Goal: Find specific page/section: Find specific page/section

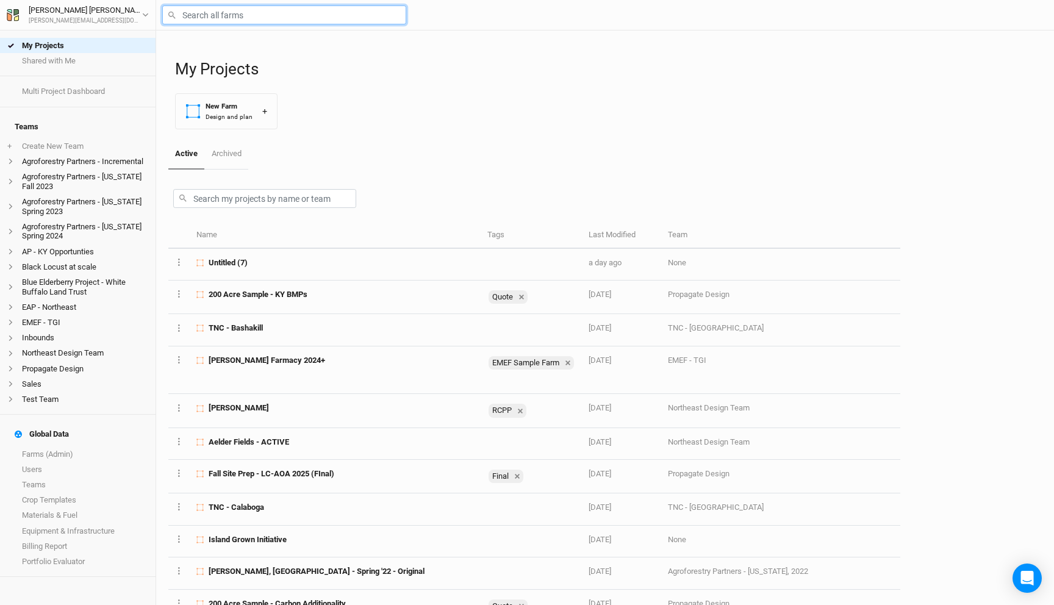
click at [258, 13] on input "text" at bounding box center [284, 14] width 244 height 19
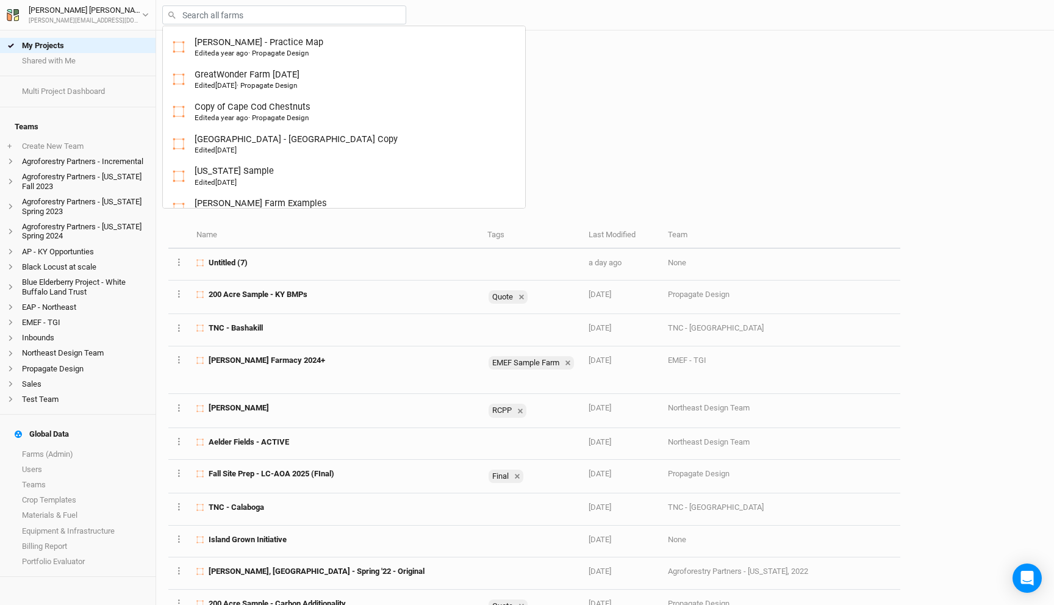
click at [530, 52] on div "My Projects New Farm Design and plan +" at bounding box center [608, 84] width 867 height 109
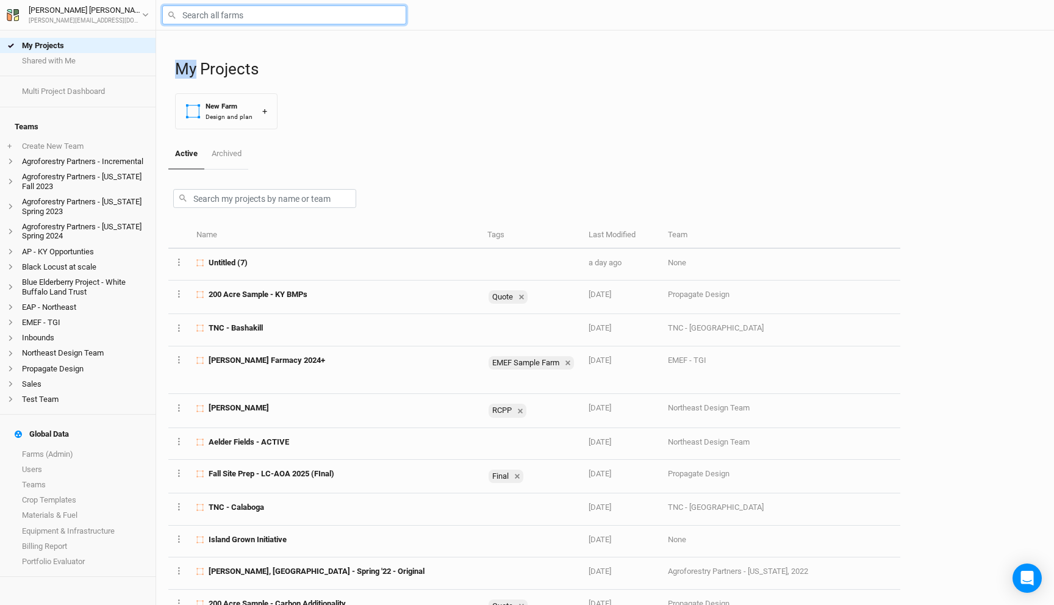
click at [279, 18] on input "text" at bounding box center [284, 14] width 244 height 19
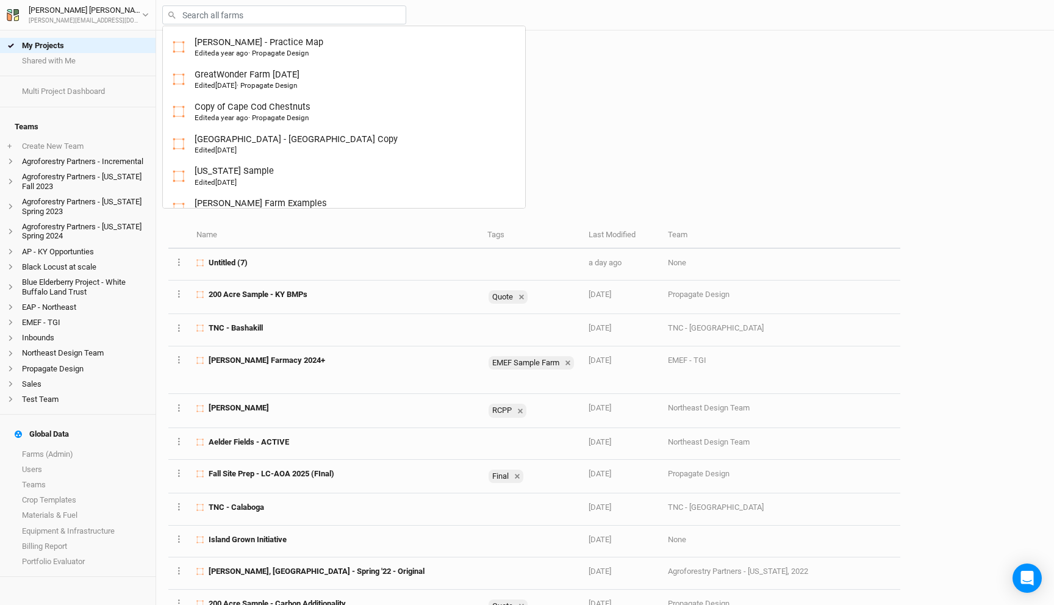
click at [728, 161] on div "Active Archived" at bounding box center [534, 154] width 732 height 30
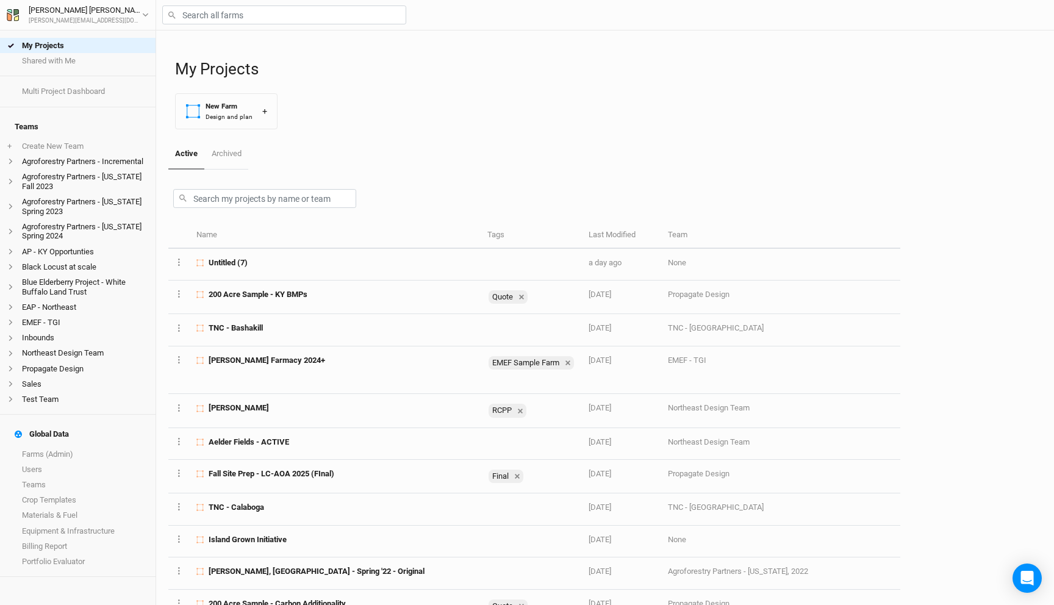
click at [492, 88] on div "My Projects New Farm Design and plan +" at bounding box center [608, 84] width 867 height 109
click at [862, 165] on div "Active Archived" at bounding box center [534, 154] width 732 height 30
click at [238, 18] on input "text" at bounding box center [284, 14] width 244 height 19
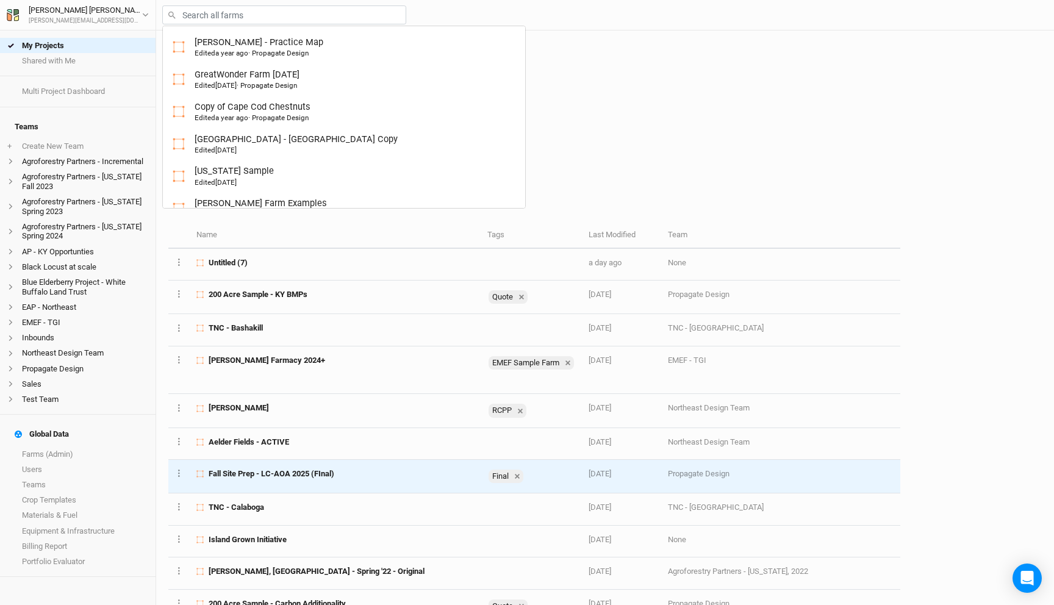
click at [317, 475] on span "Fall Site Prep - LC-AOA 2025 (FInal)" at bounding box center [272, 473] width 126 height 11
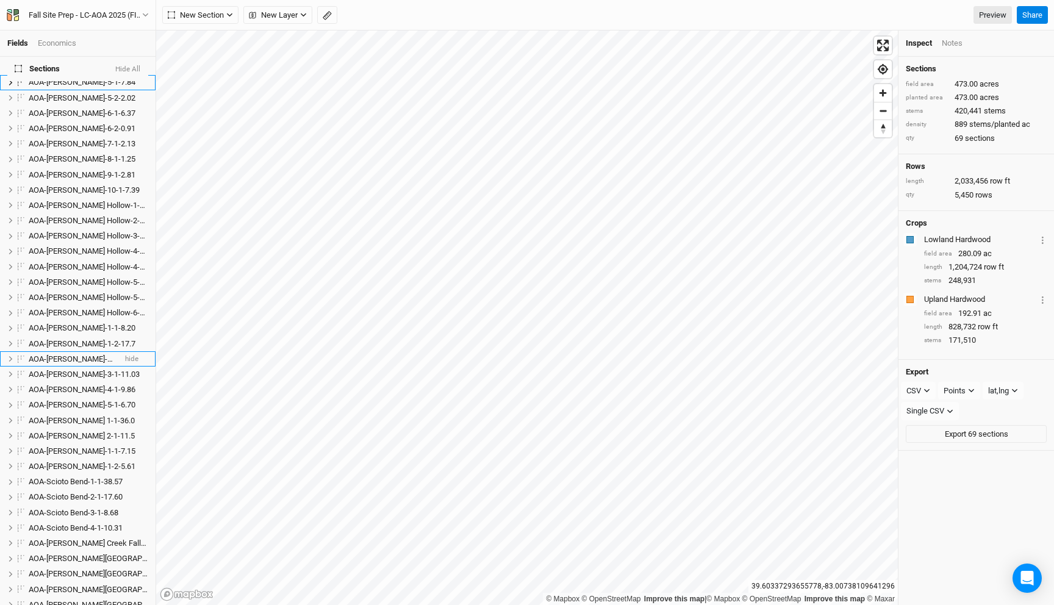
scroll to position [245, 0]
click at [74, 371] on li "AOA-Kibler Fen-3-1-11.03 hide" at bounding box center [78, 373] width 156 height 15
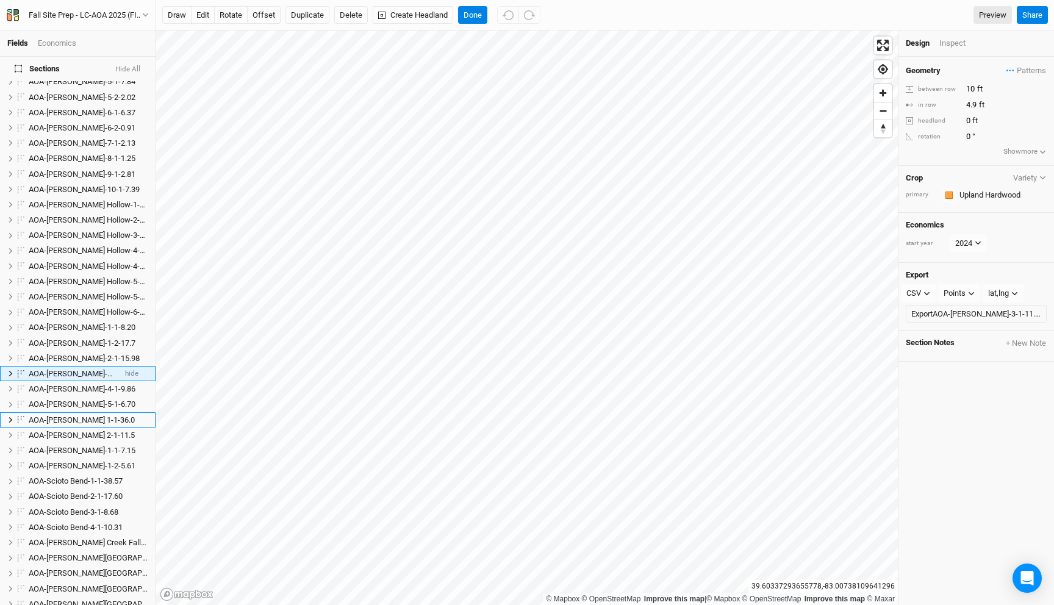
scroll to position [280, 0]
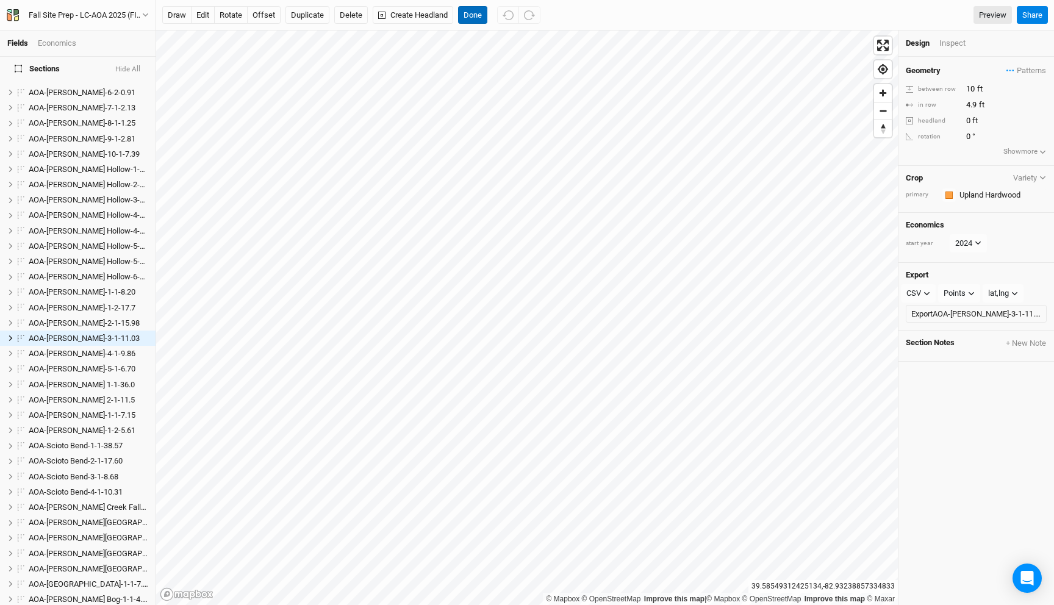
click at [476, 16] on button "Done" at bounding box center [472, 15] width 29 height 18
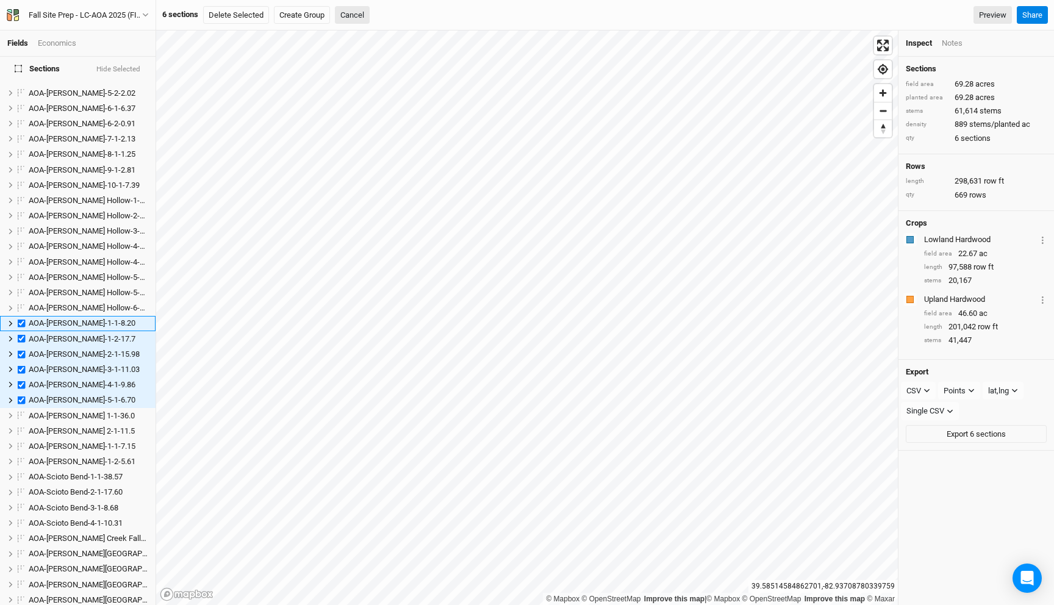
scroll to position [234, 0]
click at [1004, 87] on icon at bounding box center [1004, 85] width 8 height 8
click at [355, 14] on button "Cancel" at bounding box center [352, 15] width 35 height 18
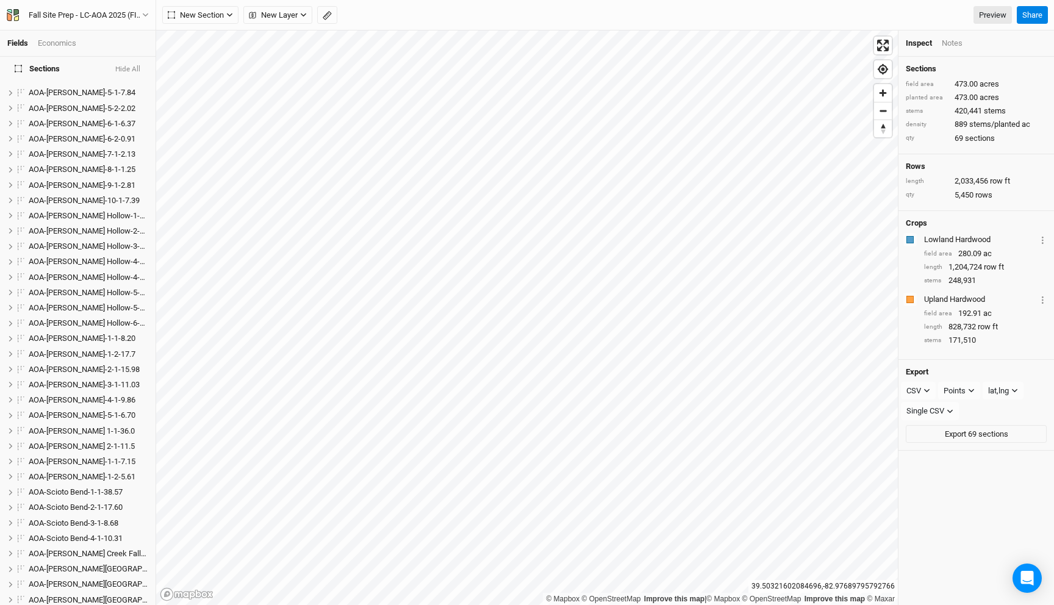
scroll to position [0, 0]
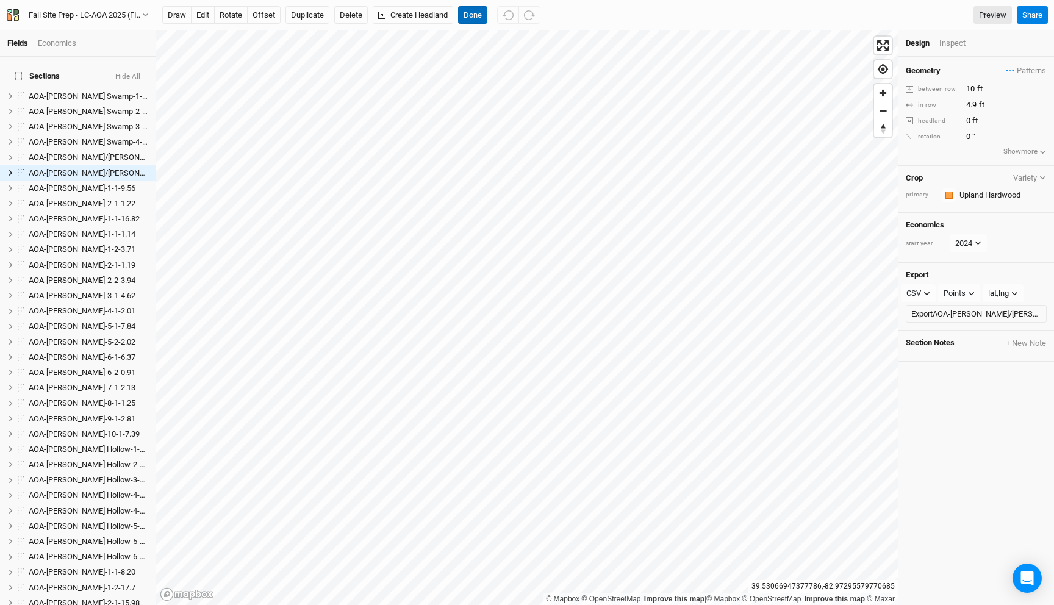
click at [472, 11] on button "Done" at bounding box center [472, 15] width 29 height 18
click at [469, 9] on button "Done" at bounding box center [472, 15] width 29 height 18
click at [470, 16] on button "Done" at bounding box center [472, 15] width 29 height 18
click at [466, 12] on button "Done" at bounding box center [472, 15] width 29 height 18
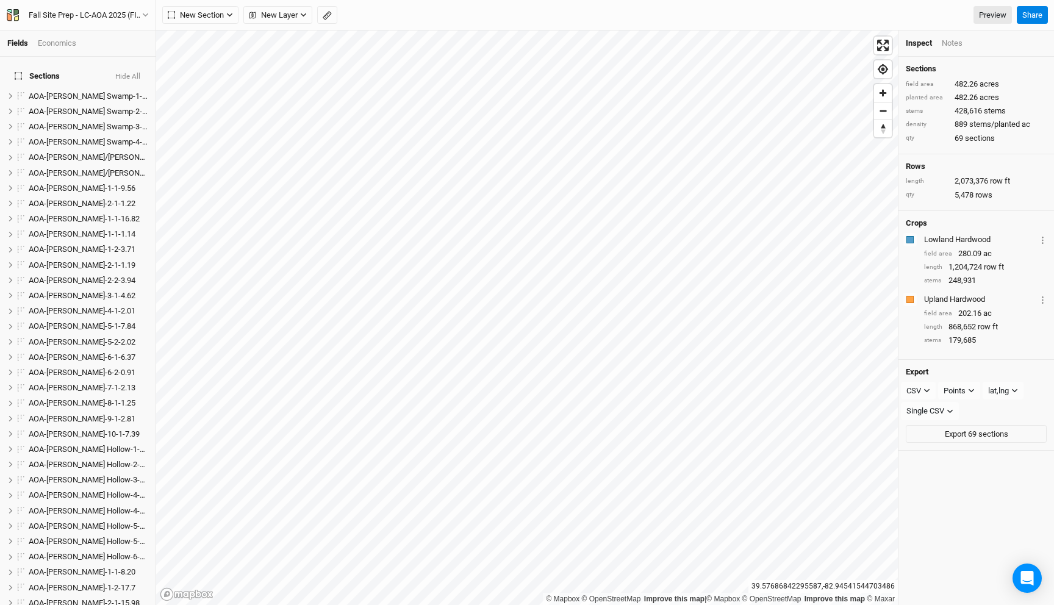
click at [570, 0] on html "Fields Economics Sections Hide All AOA-Cackley Swamp-1-1-4.08 hide AOA-Cackley …" at bounding box center [527, 302] width 1054 height 605
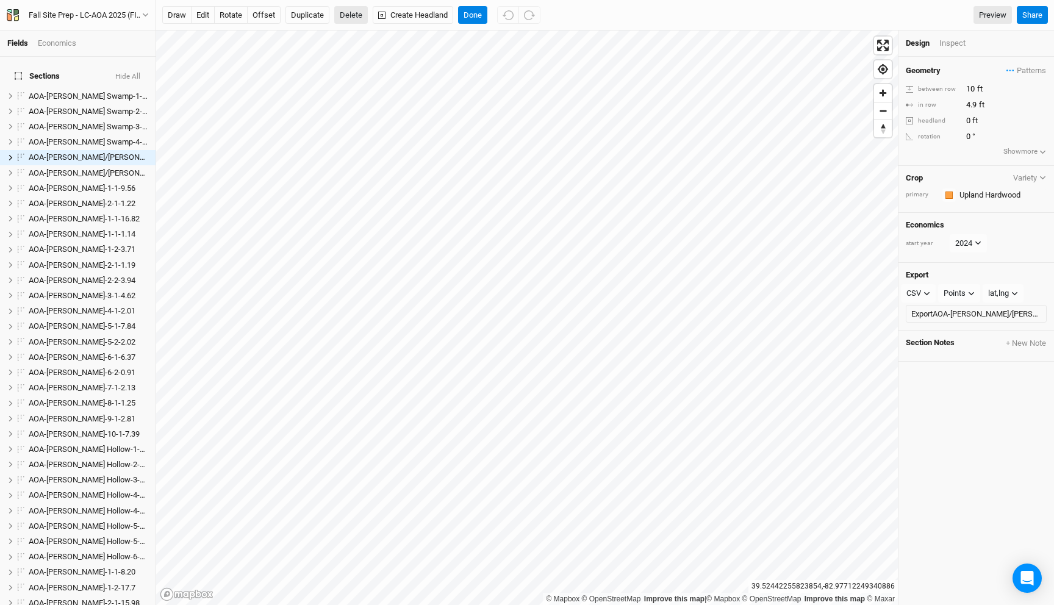
click at [351, 16] on button "Delete" at bounding box center [351, 15] width 34 height 18
click at [494, 9] on button "Confirm" at bounding box center [513, 15] width 38 height 18
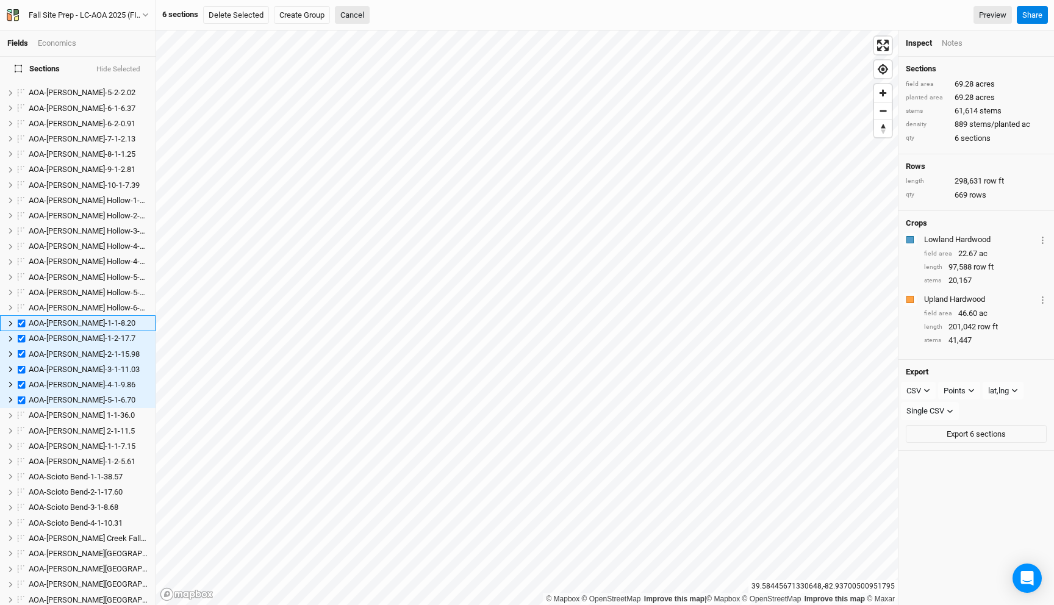
scroll to position [218, 0]
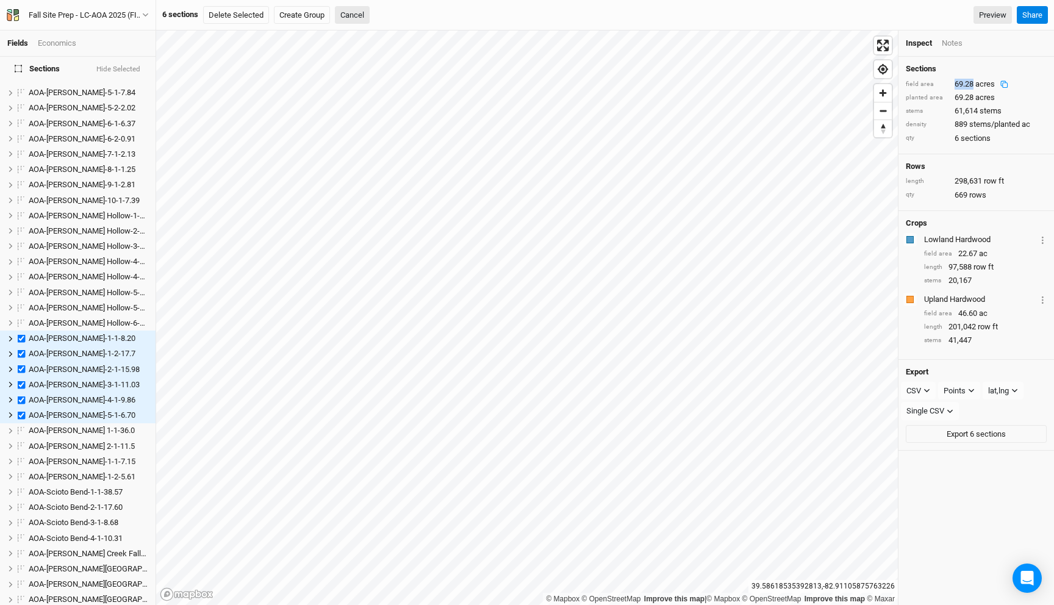
drag, startPoint x: 974, startPoint y: 85, endPoint x: 942, endPoint y: 85, distance: 32.3
click at [942, 85] on div "field area 69.28 acres" at bounding box center [976, 84] width 141 height 11
copy div "69.28"
click at [358, 18] on button "Cancel" at bounding box center [352, 15] width 35 height 18
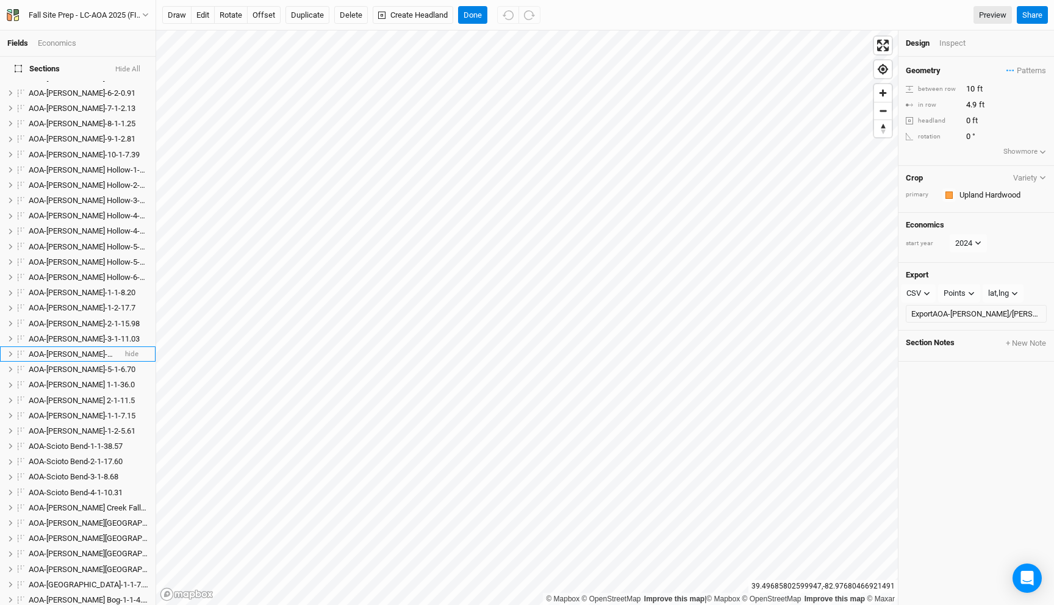
scroll to position [0, 0]
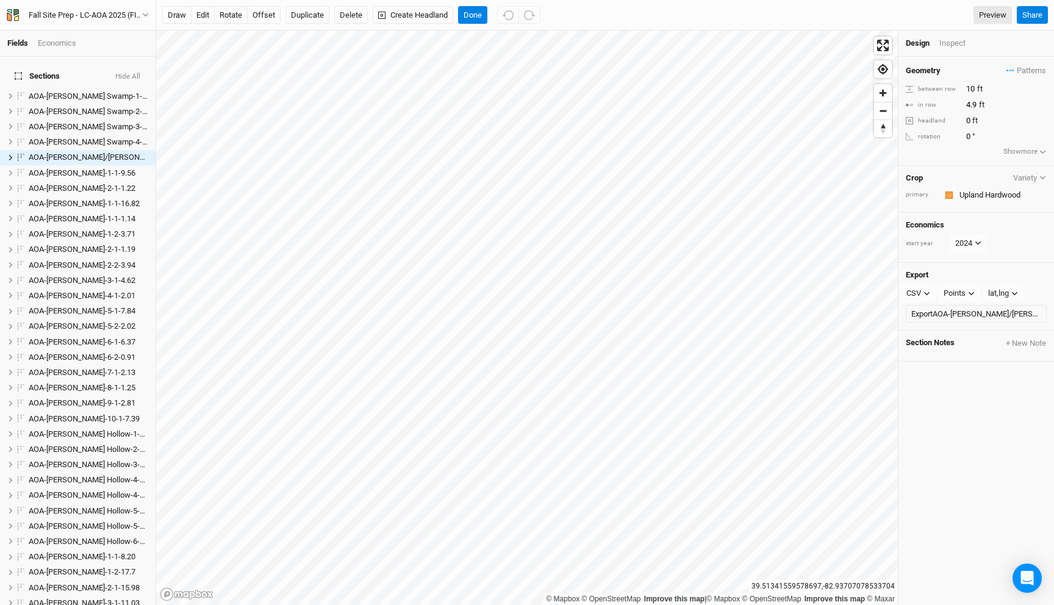
click at [940, 43] on div "Inspect" at bounding box center [960, 43] width 43 height 11
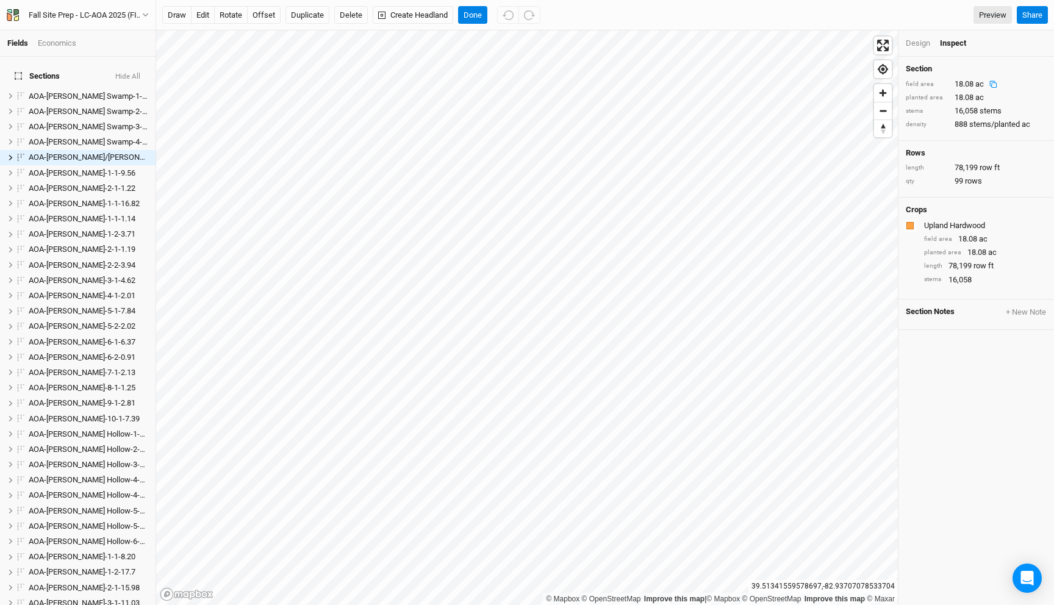
click at [992, 84] on rect at bounding box center [994, 85] width 5 height 5
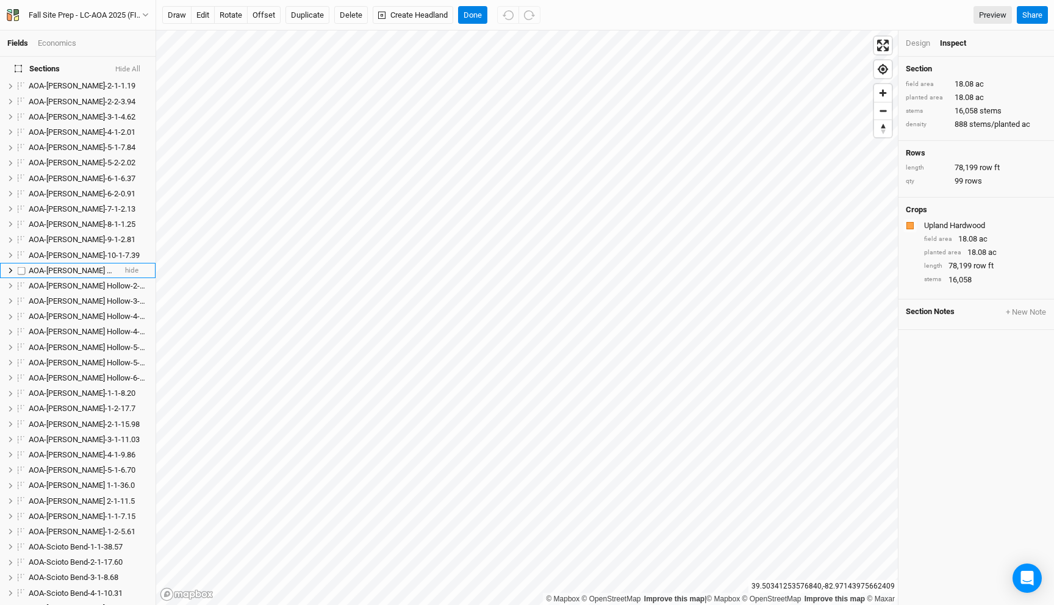
click at [76, 266] on span "AOA-Hintz Hollow-1-1-2.43" at bounding box center [95, 270] width 132 height 9
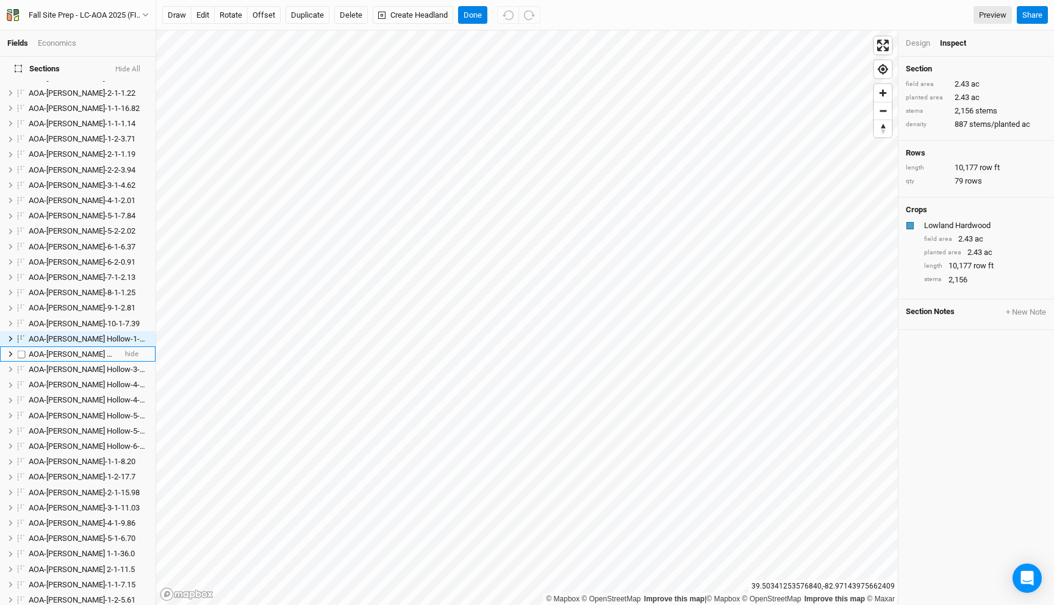
click at [74, 349] on span "AOA-Hintz Hollow-2-1-2.41" at bounding box center [95, 353] width 132 height 9
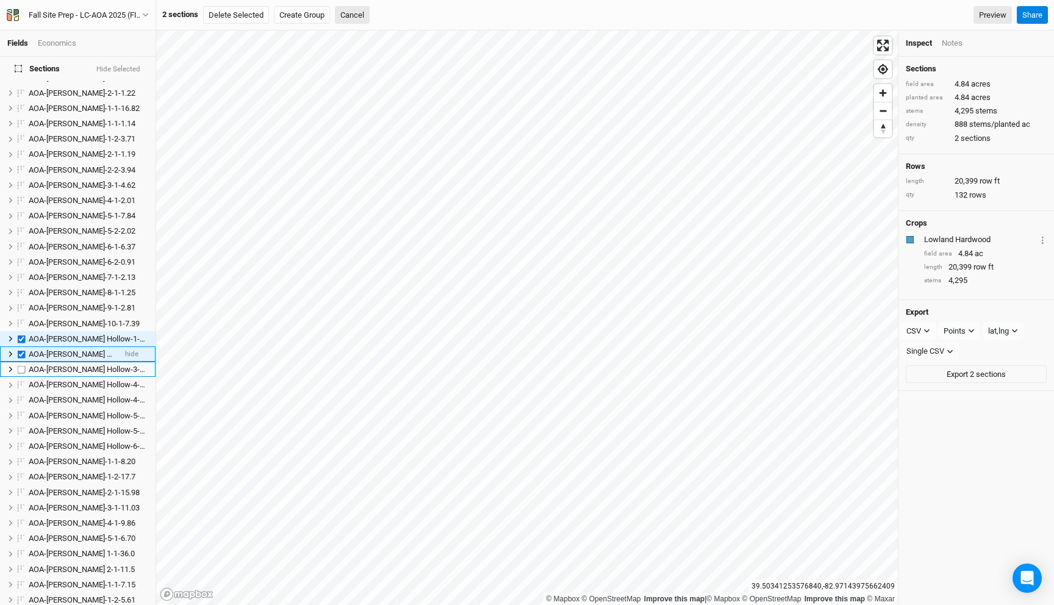
checkbox input "true"
click at [73, 349] on span "AOA-Hintz Hollow-3-1-2.23" at bounding box center [95, 353] width 132 height 9
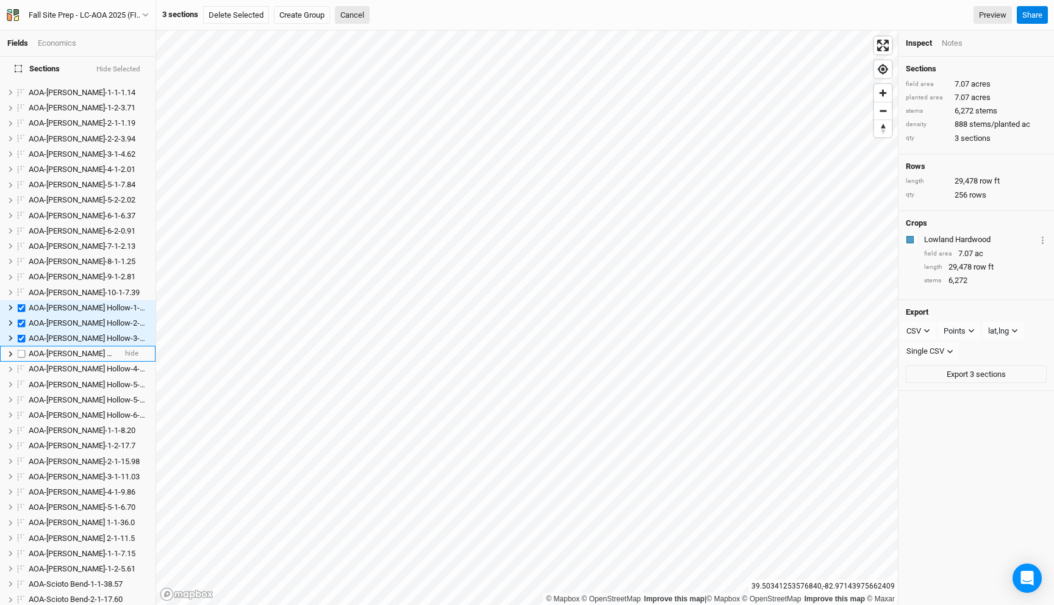
click at [70, 349] on span "AOA-Hintz Hollow-4-1-1.02" at bounding box center [95, 353] width 132 height 9
checkbox input "true"
click at [68, 349] on span "AOA-Hintz Hollow-4-2-0.35" at bounding box center [95, 353] width 132 height 9
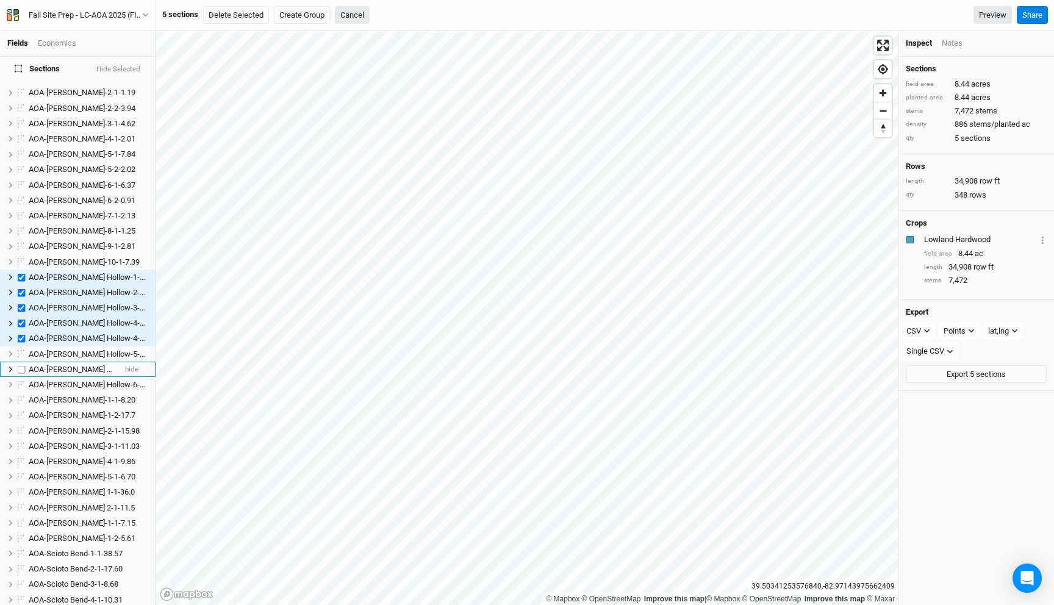
click at [68, 362] on li "AOA-Hintz Hollow-5-2-6.73 hide" at bounding box center [78, 369] width 156 height 15
checkbox input "true"
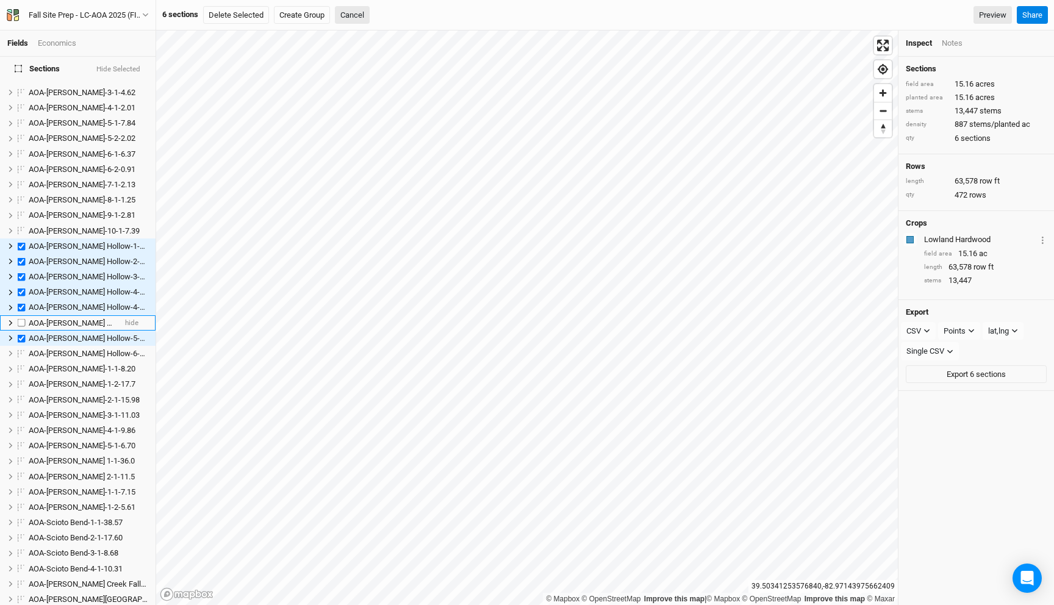
click at [66, 319] on span "AOA-Hintz Hollow-5-1-2.75" at bounding box center [95, 322] width 132 height 9
checkbox input "true"
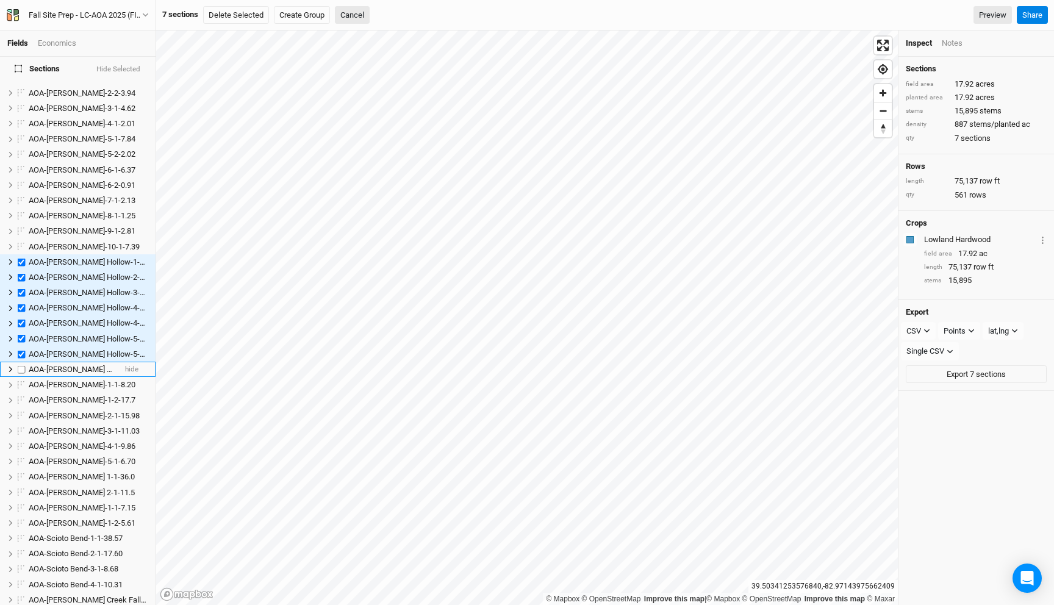
click at [65, 365] on span "AOA-Hintz Hollow-6-1-2.29" at bounding box center [95, 369] width 132 height 9
checkbox input "true"
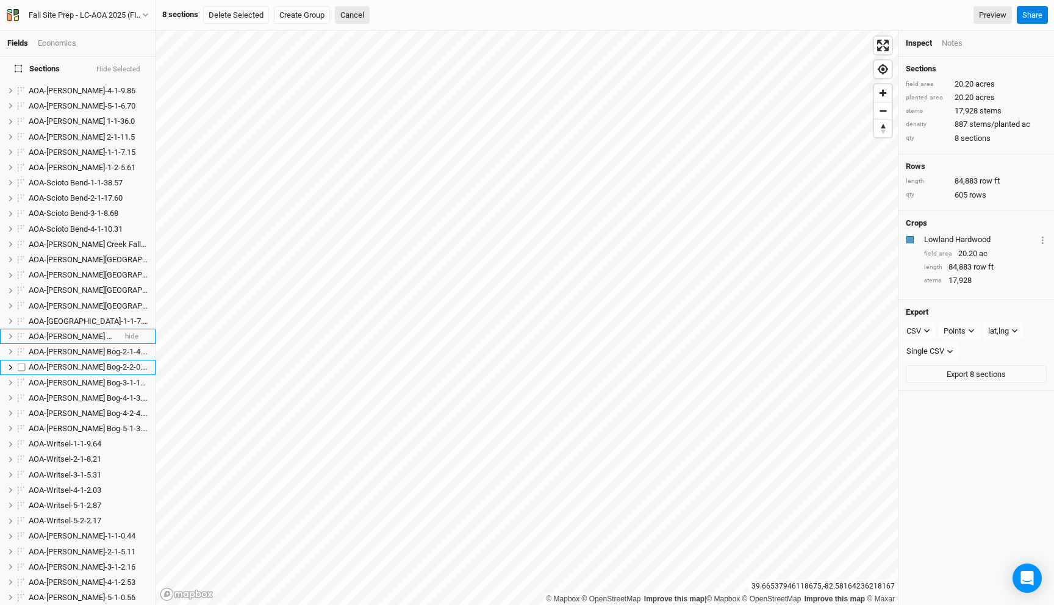
click at [71, 334] on li "AOA-Utzinger Bog-1-1-4.29 hide" at bounding box center [78, 336] width 156 height 15
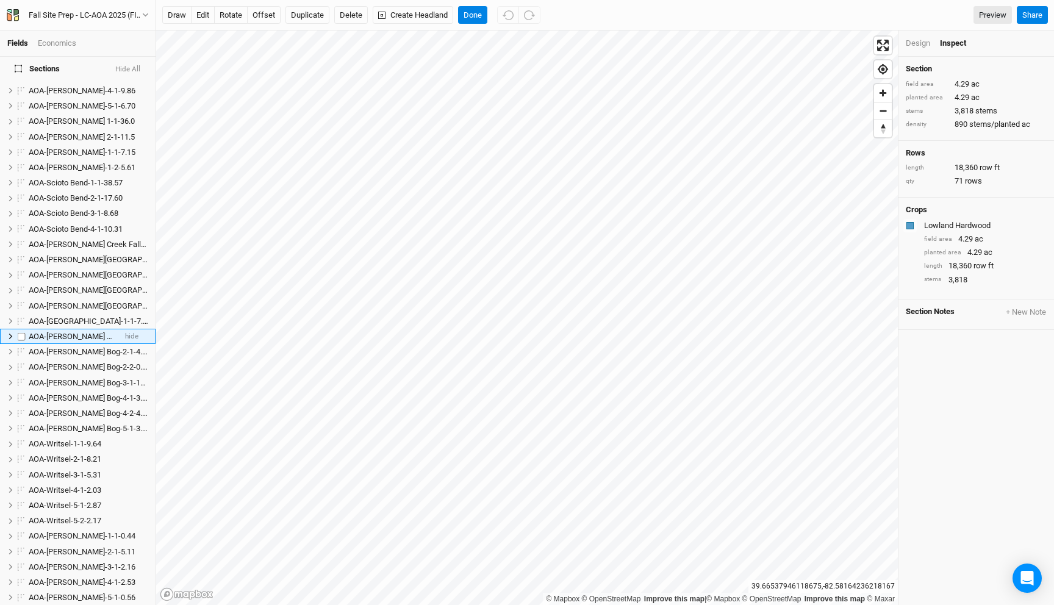
scroll to position [526, 0]
click at [69, 349] on span "AOA-Utzinger Bog-2-1-4.22" at bounding box center [90, 353] width 122 height 9
checkbox input "true"
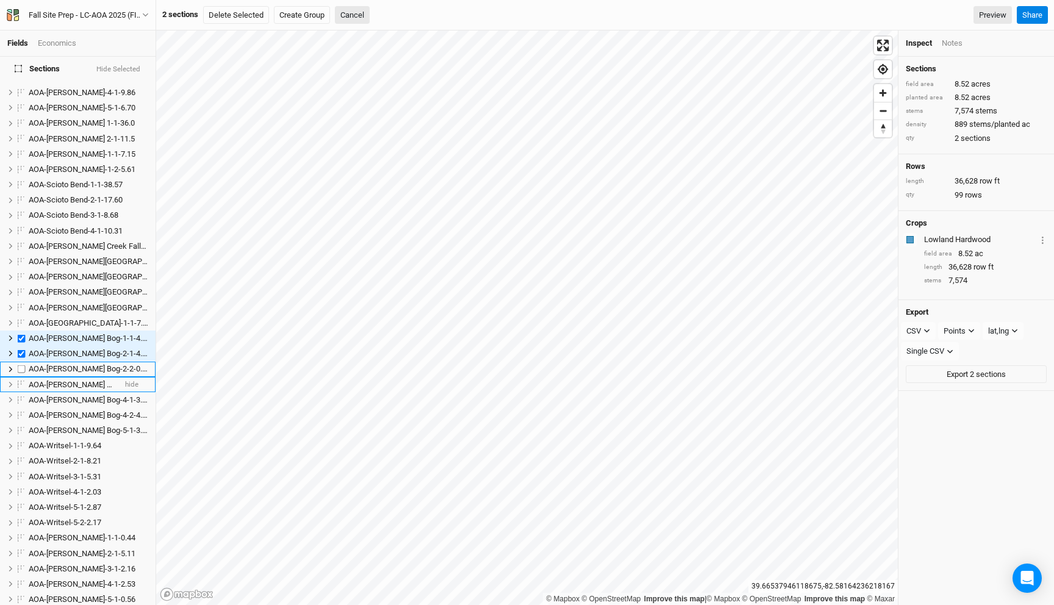
click at [70, 377] on li "AOA-Utzinger Bog-3-1-19.4 hide" at bounding box center [78, 384] width 156 height 15
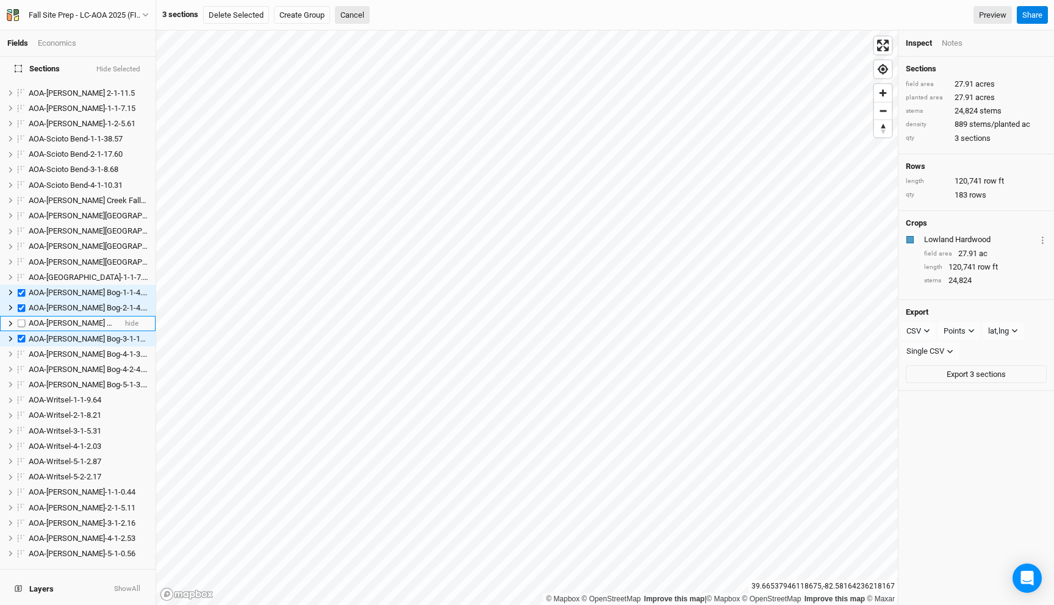
click at [69, 320] on li "AOA-Utzinger Bog-2-2-0.25 hide" at bounding box center [78, 323] width 156 height 15
checkbox input "true"
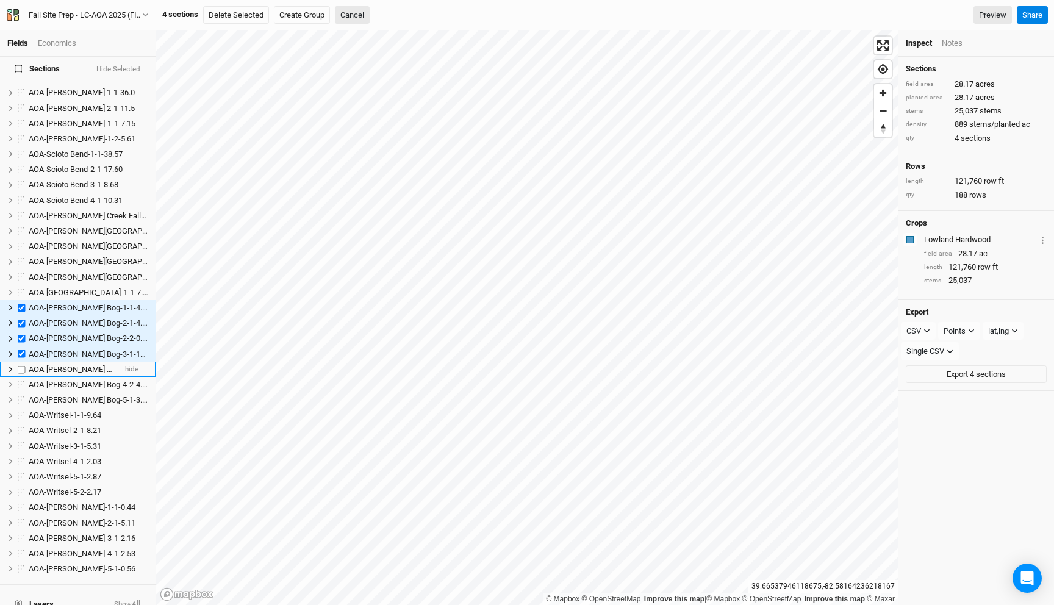
click at [73, 365] on span "AOA-Utzinger Bog-4-1-3.19" at bounding box center [90, 369] width 122 height 9
checkbox input "true"
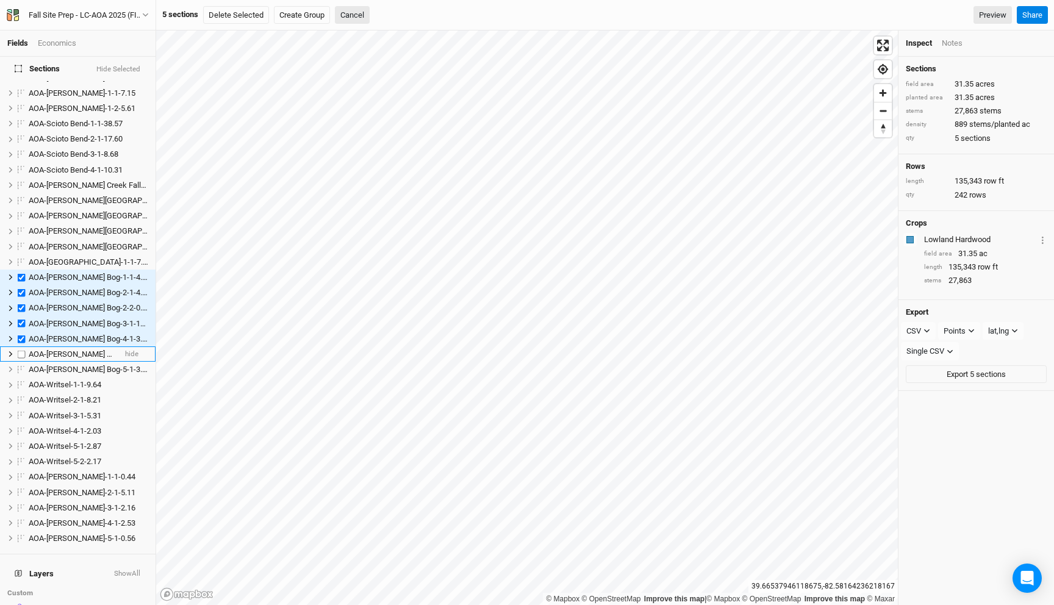
click at [70, 349] on span "AOA-Utzinger Bog-4-2-4.35" at bounding box center [90, 353] width 122 height 9
checkbox input "true"
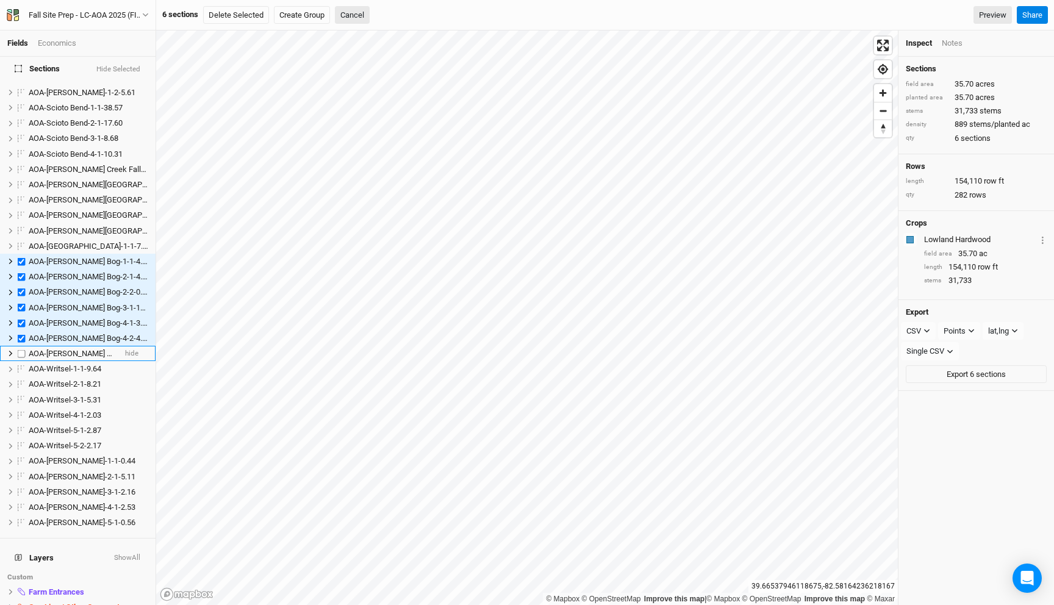
click at [70, 349] on span "AOA-Utzinger Bog-5-1-3.01" at bounding box center [90, 353] width 122 height 9
checkbox input "true"
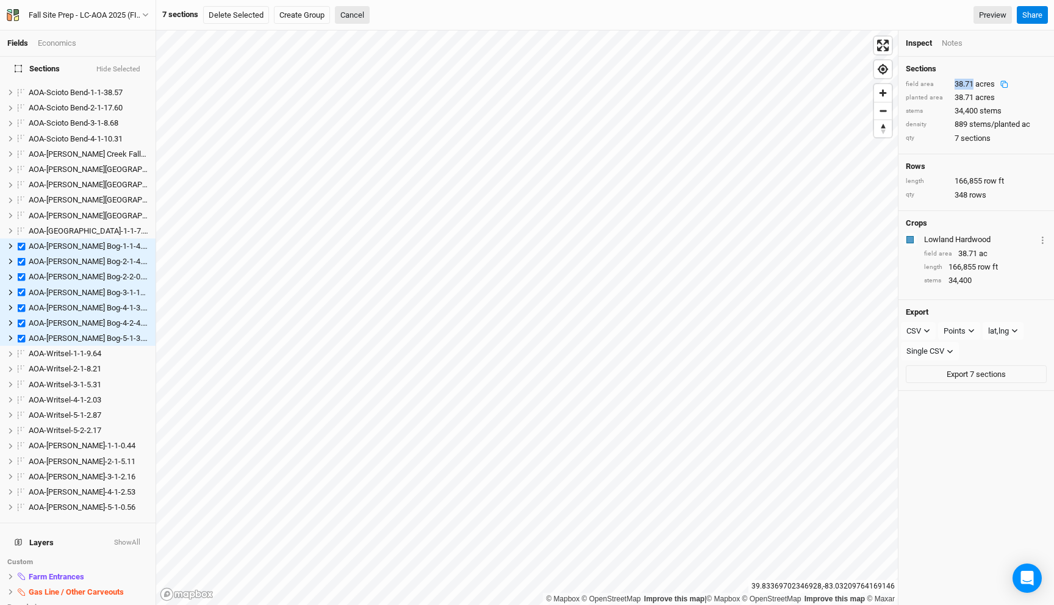
drag, startPoint x: 974, startPoint y: 83, endPoint x: 955, endPoint y: 83, distance: 18.9
click at [955, 83] on div "38.71 acres" at bounding box center [984, 84] width 59 height 11
copy div "38.71"
click at [353, 15] on button "Cancel" at bounding box center [352, 15] width 35 height 18
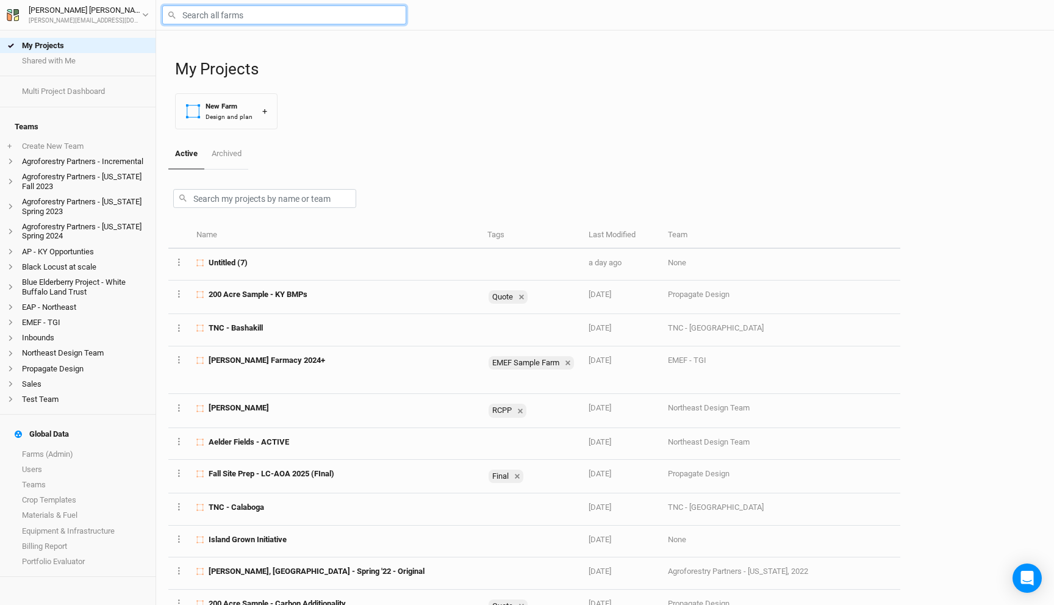
click at [230, 18] on input "text" at bounding box center [284, 14] width 244 height 19
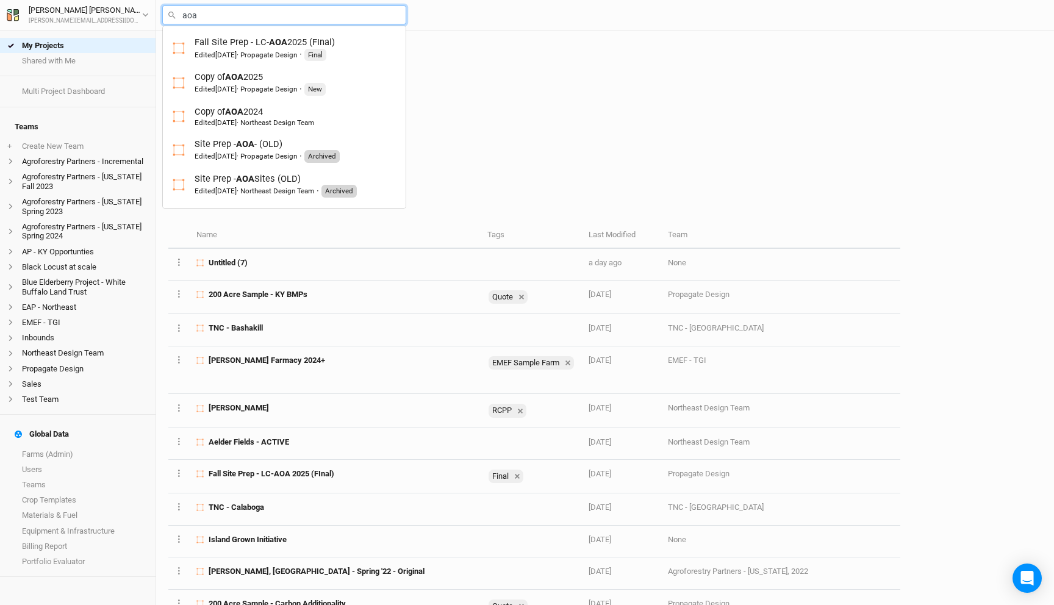
type input "aoa"
click at [479, 81] on div "My Projects New Farm Design and plan +" at bounding box center [608, 84] width 867 height 109
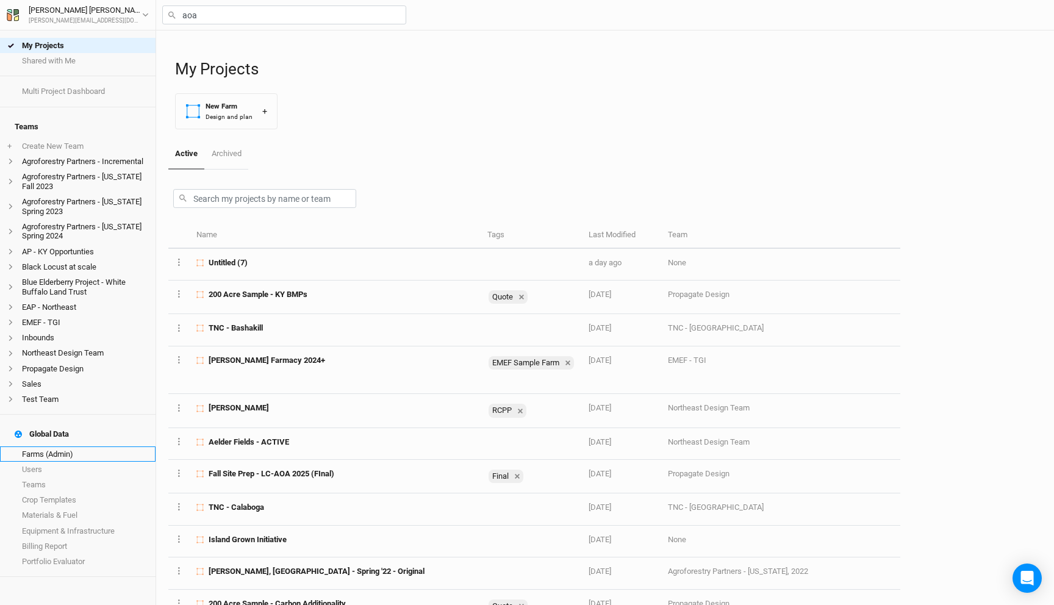
click at [71, 446] on link "Farms (Admin)" at bounding box center [78, 453] width 156 height 15
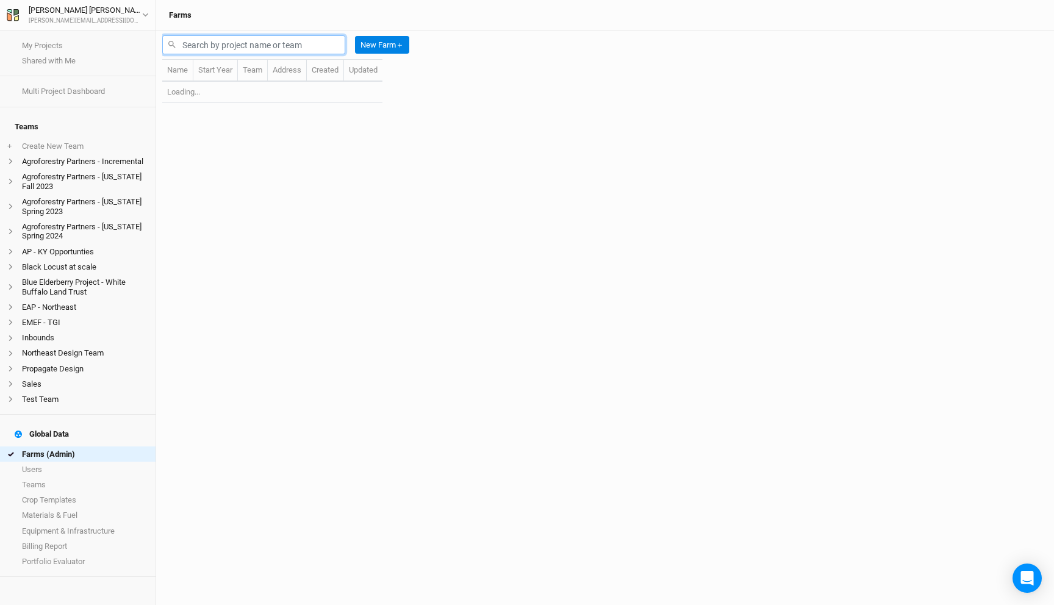
click at [209, 42] on input "text" at bounding box center [253, 44] width 183 height 19
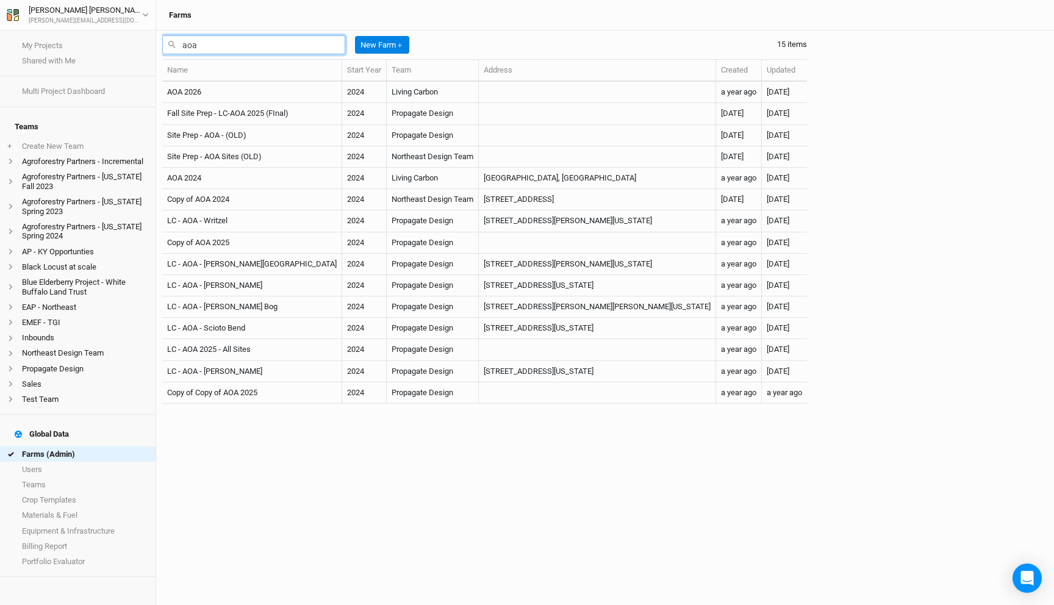
click at [206, 51] on input "aoa" at bounding box center [253, 44] width 183 height 19
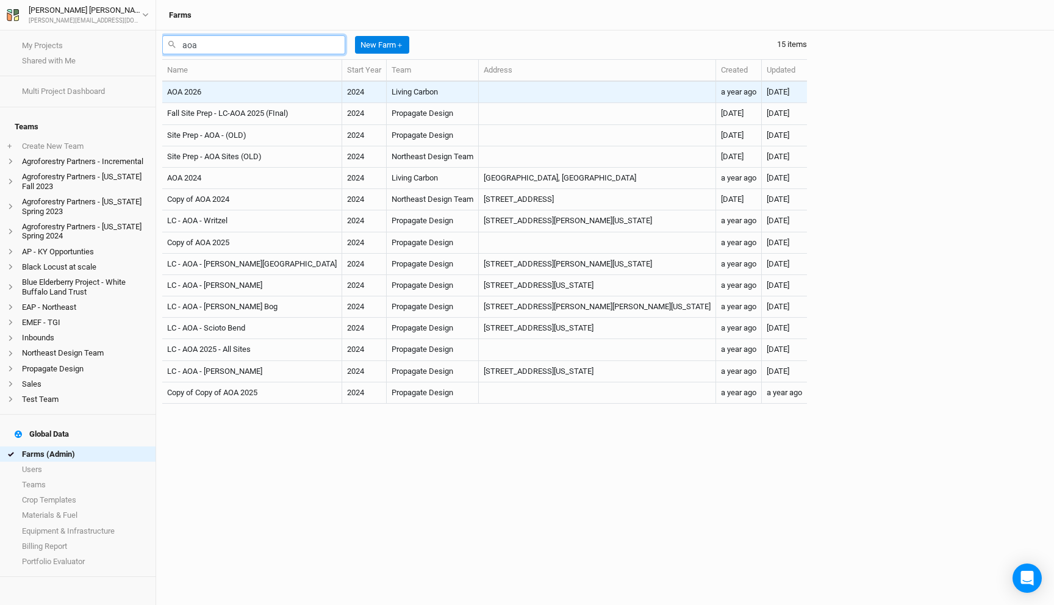
type input "aoa"
click at [212, 84] on td "AOA 2026" at bounding box center [252, 92] width 180 height 21
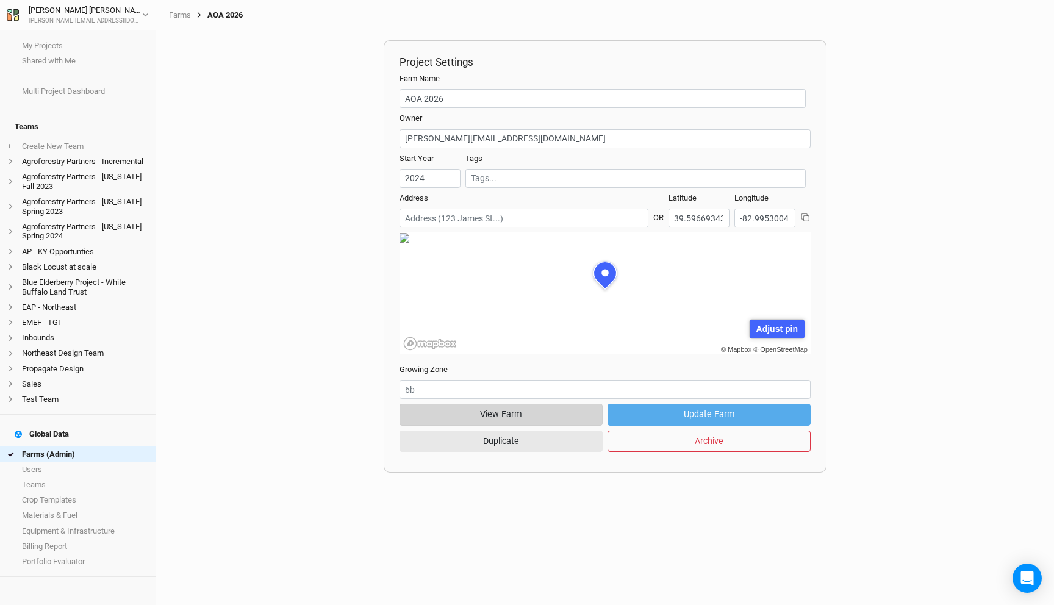
click at [496, 414] on button "View Farm" at bounding box center [500, 414] width 203 height 21
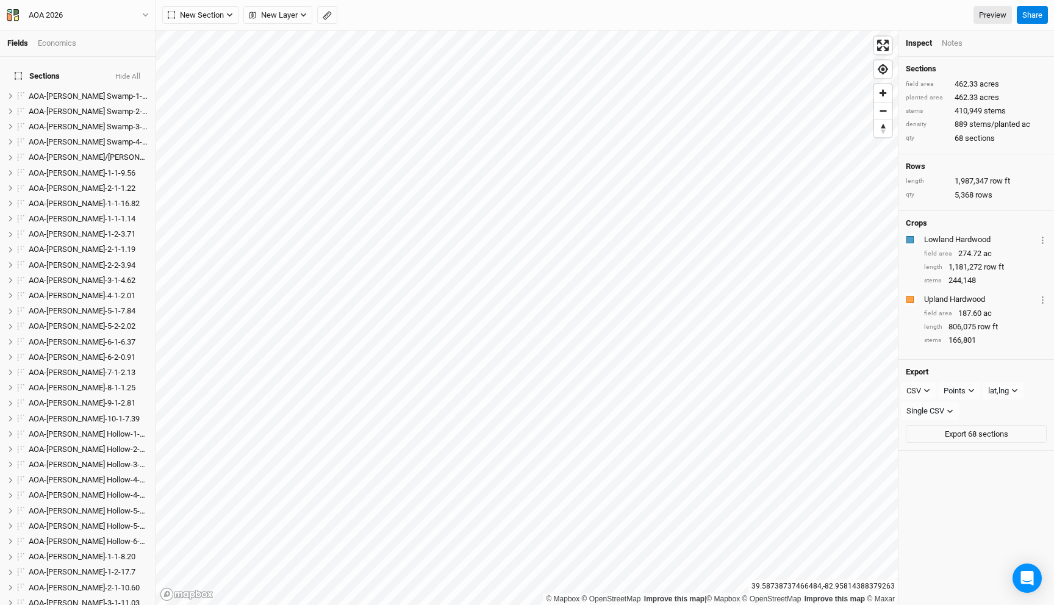
click at [473, 25] on div "Fields Economics Sections Hide All AOA-Cackley Swamp-1-1-4.08 hide AOA-Cackley …" at bounding box center [527, 302] width 1054 height 605
